Goal: Information Seeking & Learning: Learn about a topic

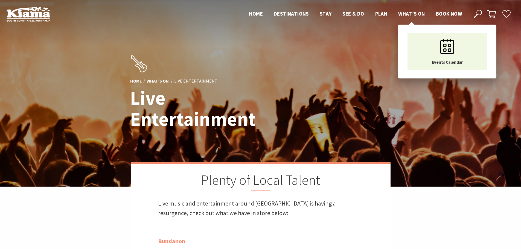
click at [412, 12] on span "What’s On" at bounding box center [411, 13] width 27 height 7
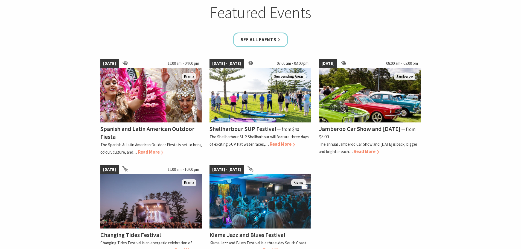
scroll to position [356, 0]
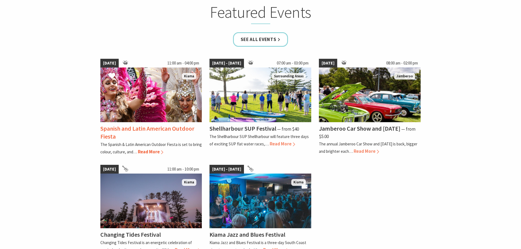
click at [149, 152] on span "Read More" at bounding box center [150, 152] width 25 height 6
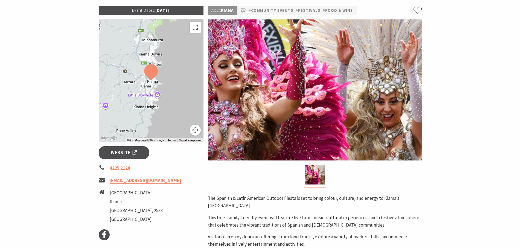
scroll to position [109, 0]
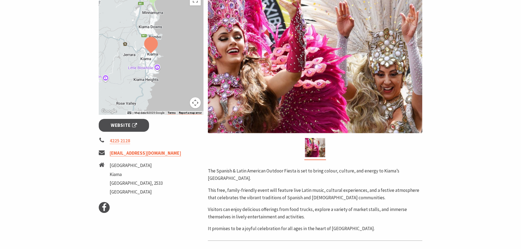
click at [118, 154] on link "admin@salco.org.au" at bounding box center [145, 153] width 71 height 6
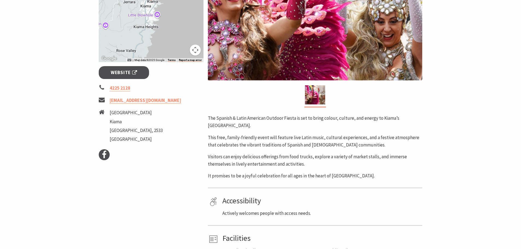
scroll to position [164, 0]
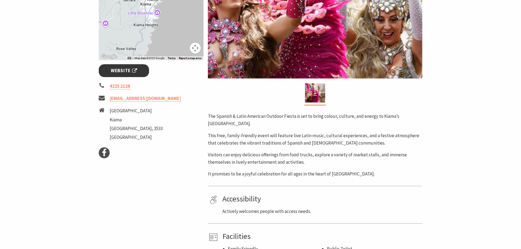
click at [119, 71] on span "Website" at bounding box center [124, 70] width 26 height 7
